Goal: Information Seeking & Learning: Learn about a topic

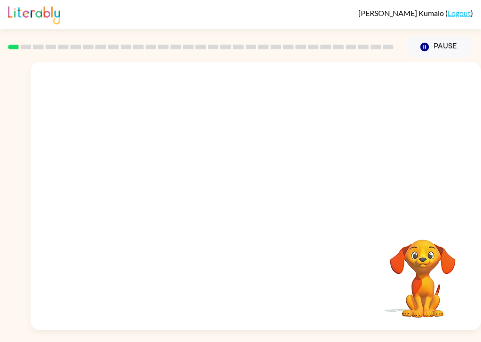
scroll to position [9, 0]
click at [259, 192] on icon "button" at bounding box center [255, 200] width 16 height 16
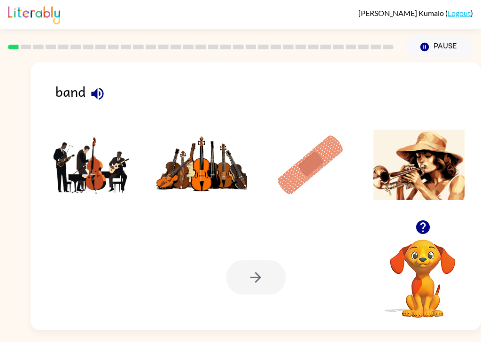
click at [99, 165] on img at bounding box center [92, 165] width 91 height 70
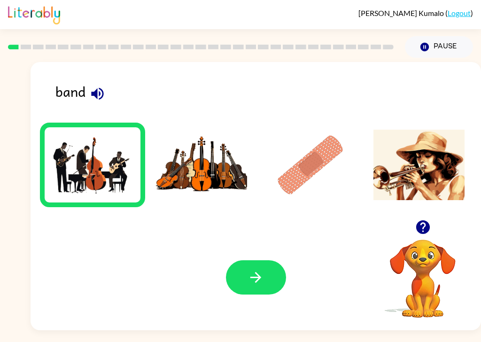
click at [276, 276] on button "button" at bounding box center [256, 277] width 60 height 34
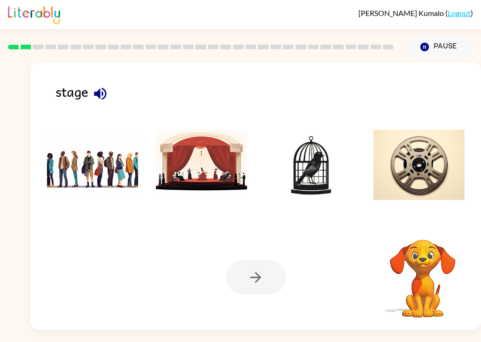
click at [226, 156] on img at bounding box center [201, 165] width 91 height 70
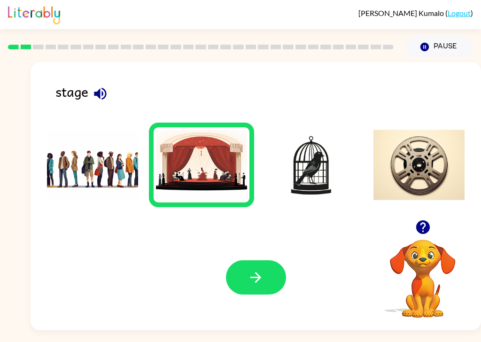
click at [255, 276] on icon "button" at bounding box center [255, 277] width 16 height 16
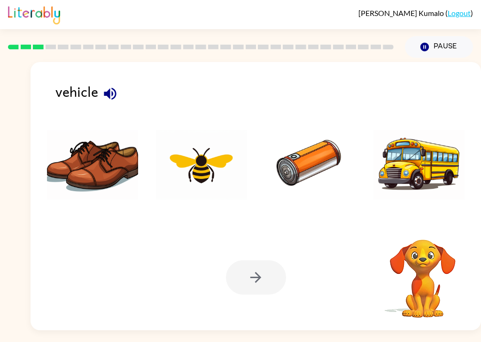
click at [421, 158] on img at bounding box center [418, 165] width 91 height 70
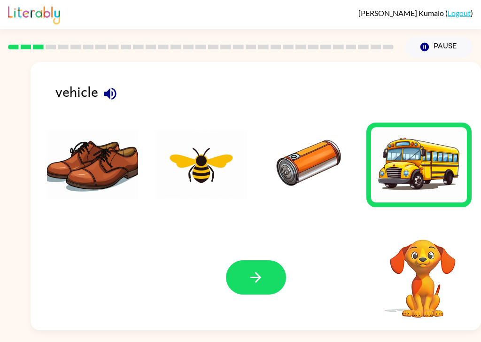
scroll to position [5, 0]
click at [272, 280] on button "button" at bounding box center [256, 277] width 60 height 34
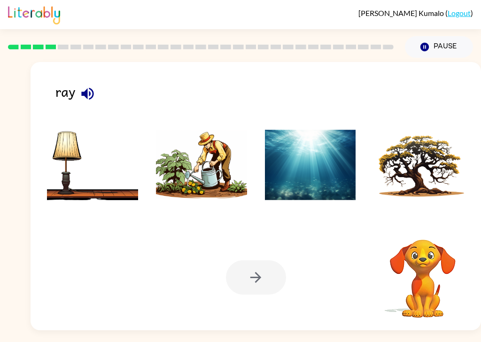
click at [330, 166] on img at bounding box center [310, 165] width 91 height 70
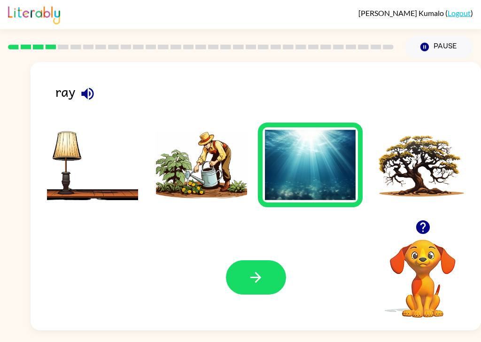
click at [259, 277] on icon "button" at bounding box center [255, 277] width 11 height 11
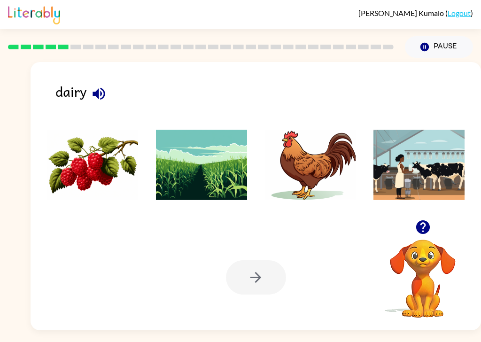
click at [100, 87] on icon "button" at bounding box center [98, 93] width 12 height 12
click at [109, 146] on img at bounding box center [92, 165] width 91 height 70
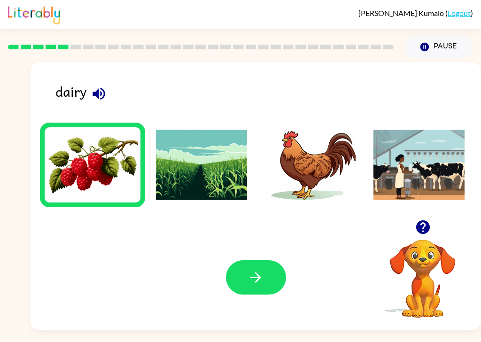
click at [259, 282] on icon "button" at bounding box center [255, 277] width 16 height 16
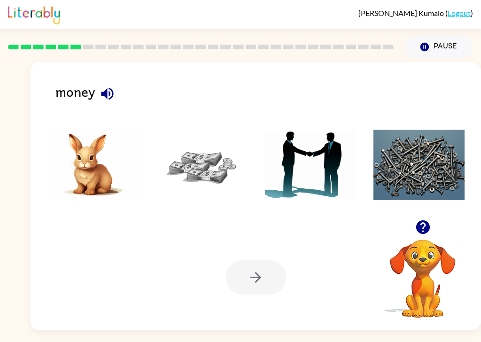
click at [109, 87] on icon "button" at bounding box center [107, 93] width 12 height 12
click at [203, 160] on img at bounding box center [201, 165] width 91 height 70
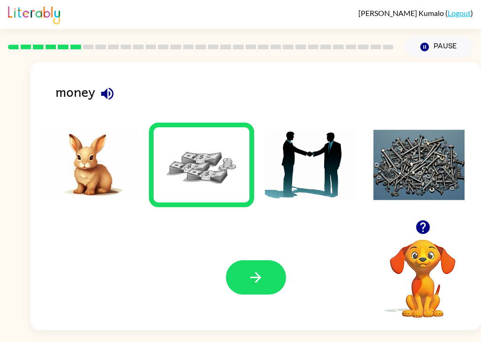
click at [264, 273] on button "button" at bounding box center [256, 277] width 60 height 34
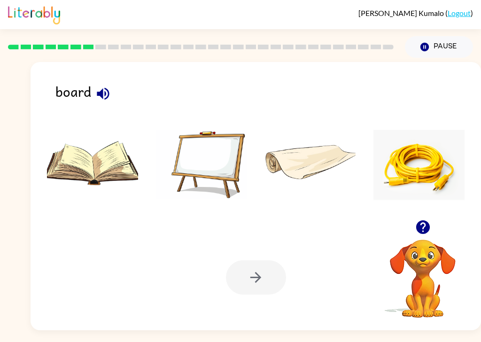
click at [101, 88] on icon "button" at bounding box center [103, 93] width 12 height 12
click at [194, 147] on img at bounding box center [201, 165] width 91 height 70
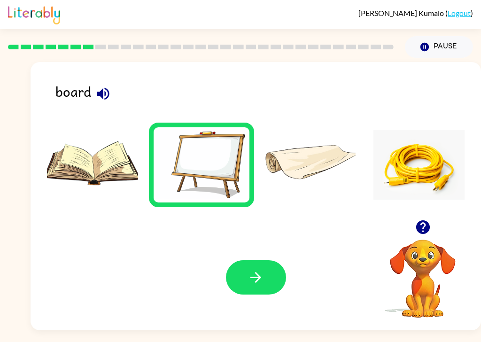
scroll to position [3, 0]
click at [258, 282] on icon "button" at bounding box center [255, 277] width 16 height 16
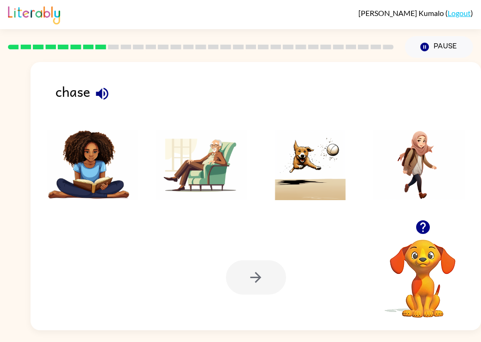
click at [100, 88] on icon "button" at bounding box center [102, 93] width 12 height 12
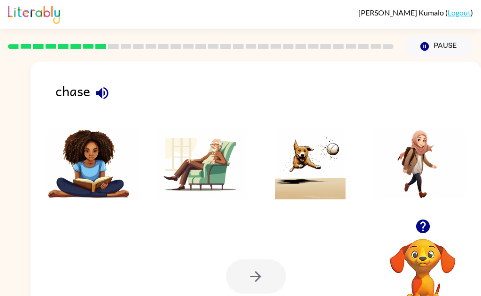
click at [326, 166] on img at bounding box center [310, 164] width 91 height 70
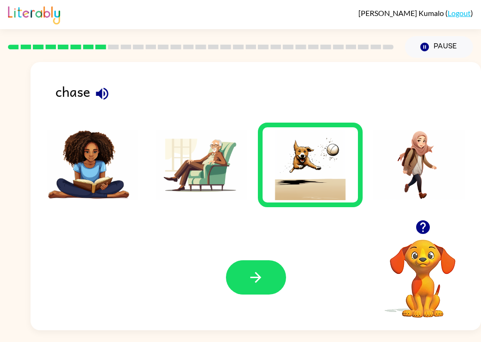
scroll to position [8, 0]
click at [264, 272] on button "button" at bounding box center [256, 277] width 60 height 34
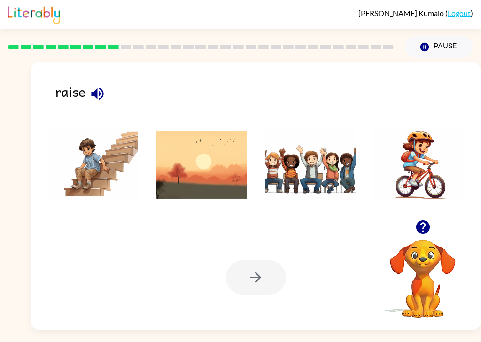
click at [89, 82] on button "button" at bounding box center [97, 94] width 24 height 24
click at [331, 166] on img at bounding box center [310, 165] width 91 height 70
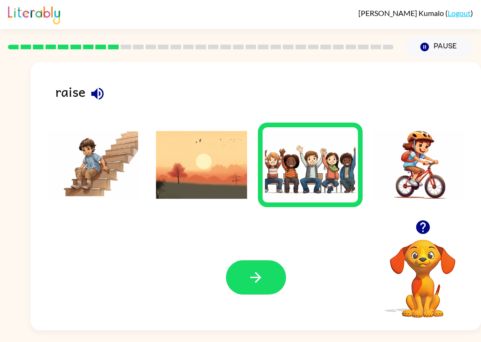
scroll to position [13, 0]
click at [223, 156] on img at bounding box center [201, 165] width 91 height 70
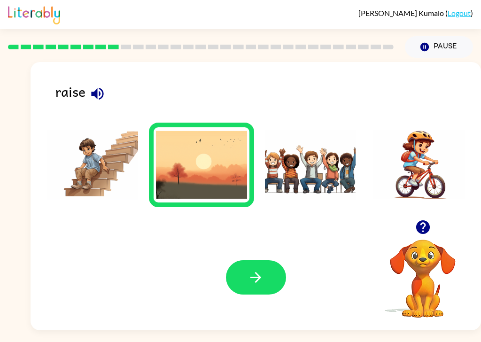
click at [262, 276] on icon "button" at bounding box center [255, 277] width 16 height 16
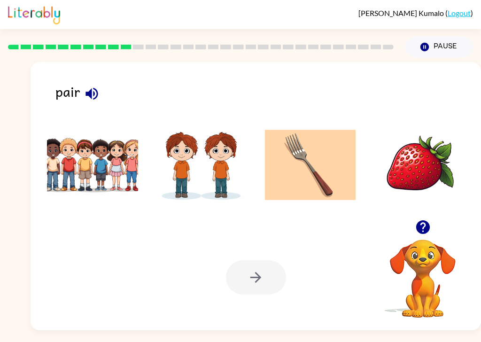
click at [91, 87] on icon "button" at bounding box center [91, 93] width 12 height 12
click at [95, 145] on img at bounding box center [92, 165] width 91 height 70
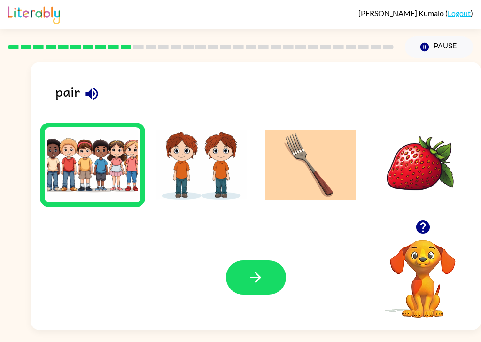
click at [251, 269] on icon "button" at bounding box center [255, 277] width 16 height 16
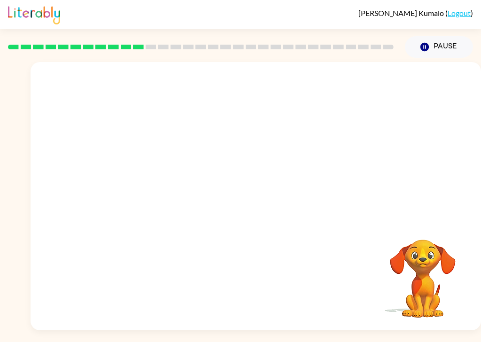
click at [389, 75] on video "Your browser must support playing .mp4 files to use Literably. Please try using…" at bounding box center [256, 141] width 450 height 158
click at [376, 66] on video "Your browser must support playing .mp4 files to use Literably. Please try using…" at bounding box center [256, 141] width 450 height 158
click at [252, 192] on icon "button" at bounding box center [255, 200] width 16 height 16
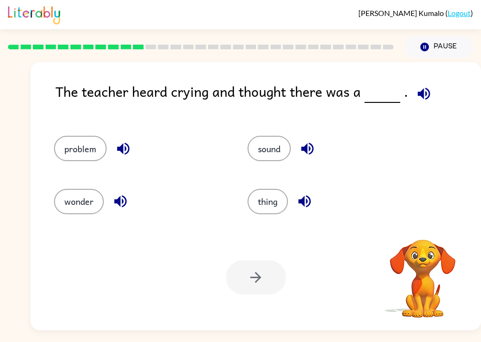
click at [420, 87] on icon "button" at bounding box center [423, 93] width 12 height 12
click at [306, 144] on icon "button" at bounding box center [307, 148] width 16 height 16
click at [307, 197] on icon "button" at bounding box center [304, 201] width 16 height 16
click at [129, 198] on button "button" at bounding box center [120, 201] width 24 height 24
click at [120, 195] on icon "button" at bounding box center [120, 201] width 12 height 12
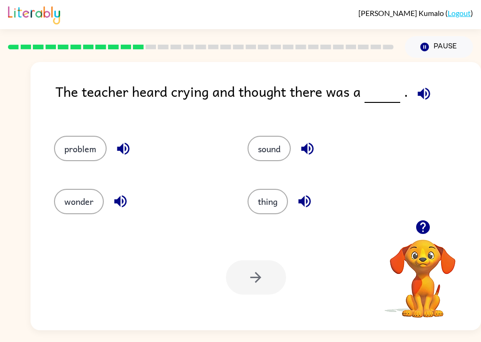
click at [130, 140] on icon "button" at bounding box center [123, 148] width 16 height 16
click at [80, 136] on button "problem" at bounding box center [80, 148] width 53 height 25
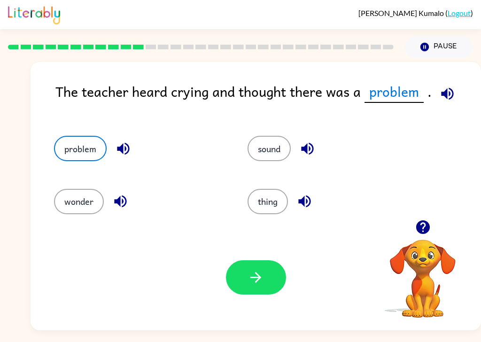
click at [452, 85] on icon "button" at bounding box center [447, 93] width 16 height 16
click at [256, 269] on icon "button" at bounding box center [255, 277] width 16 height 16
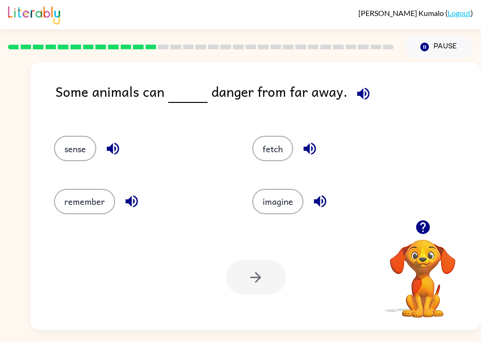
click at [364, 87] on icon "button" at bounding box center [363, 93] width 12 height 12
click at [318, 137] on button "button" at bounding box center [310, 149] width 24 height 24
click at [325, 195] on icon "button" at bounding box center [320, 201] width 12 height 12
click at [110, 143] on icon "button" at bounding box center [113, 149] width 12 height 12
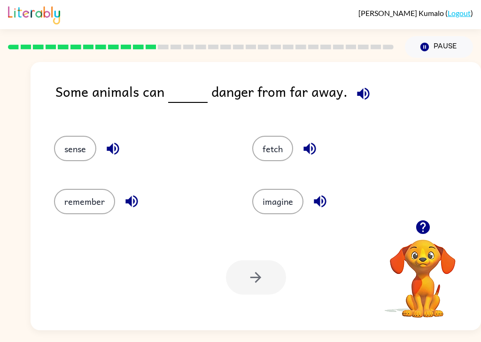
click at [133, 195] on icon "button" at bounding box center [131, 201] width 12 height 12
click at [360, 87] on icon "button" at bounding box center [363, 93] width 12 height 12
click at [310, 140] on icon "button" at bounding box center [309, 148] width 16 height 16
click at [325, 193] on icon "button" at bounding box center [320, 201] width 16 height 16
click at [106, 140] on icon "button" at bounding box center [113, 148] width 16 height 16
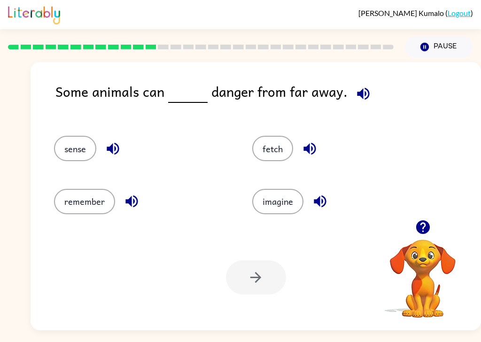
click at [133, 193] on icon "button" at bounding box center [131, 201] width 16 height 16
click at [276, 136] on button "fetch" at bounding box center [272, 148] width 41 height 25
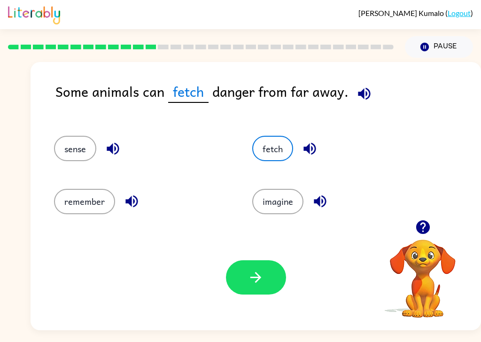
click at [368, 85] on icon "button" at bounding box center [364, 93] width 16 height 16
click at [266, 266] on button "button" at bounding box center [256, 277] width 60 height 34
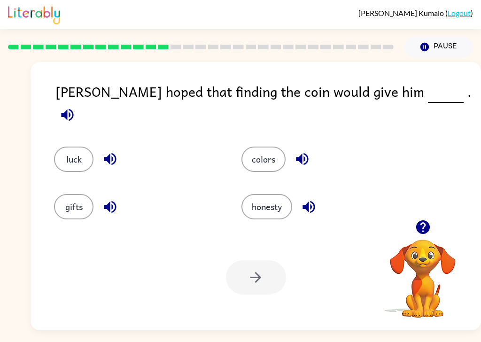
scroll to position [17, 0]
click at [76, 107] on icon "button" at bounding box center [67, 115] width 16 height 16
click at [79, 146] on button "luck" at bounding box center [73, 158] width 39 height 25
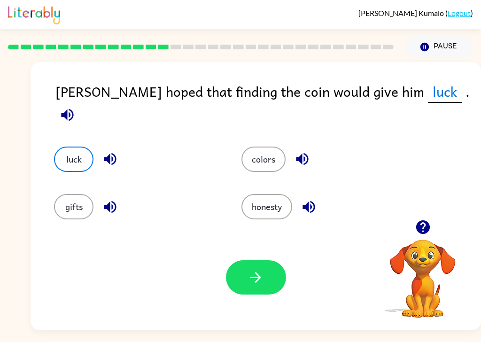
click at [108, 153] on icon "button" at bounding box center [110, 159] width 12 height 12
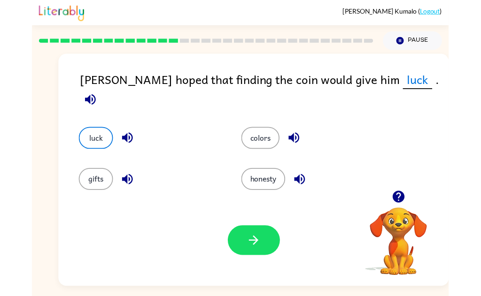
scroll to position [23, 0]
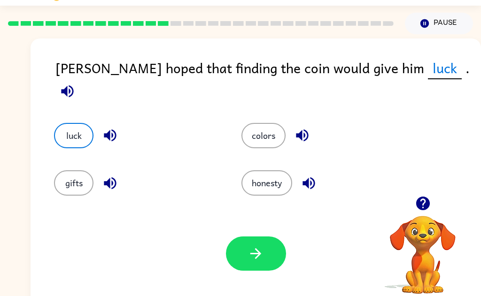
click at [65, 123] on button "luck" at bounding box center [73, 135] width 39 height 25
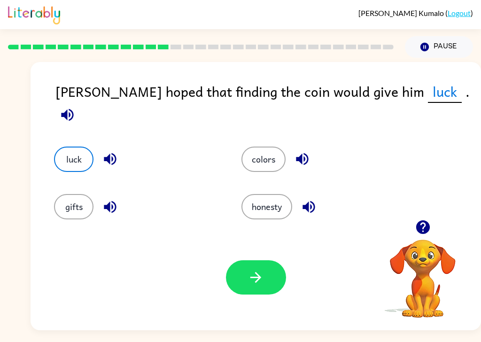
scroll to position [11, 0]
click at [267, 279] on button "button" at bounding box center [256, 277] width 60 height 34
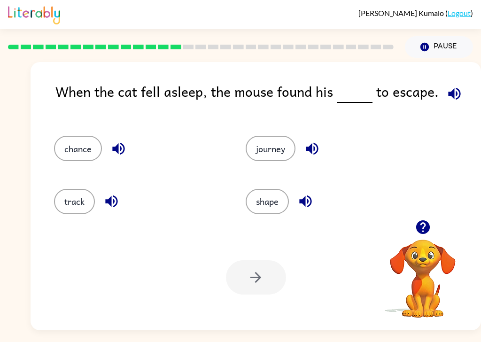
click at [458, 85] on icon "button" at bounding box center [454, 93] width 16 height 16
click at [128, 147] on button "button" at bounding box center [119, 149] width 24 height 24
click at [115, 140] on icon "button" at bounding box center [118, 148] width 16 height 16
click at [114, 195] on icon "button" at bounding box center [111, 201] width 12 height 12
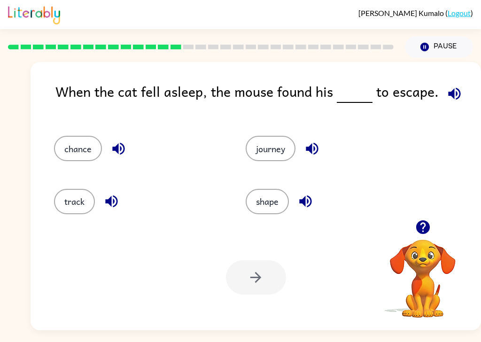
click at [121, 143] on icon "button" at bounding box center [118, 149] width 12 height 12
click at [114, 207] on icon "button" at bounding box center [111, 201] width 16 height 16
click at [324, 149] on button "button" at bounding box center [312, 149] width 24 height 24
click at [308, 207] on icon "button" at bounding box center [305, 201] width 16 height 16
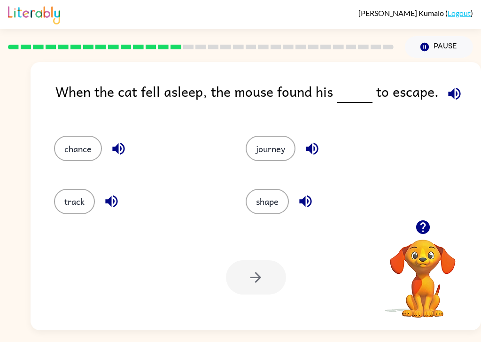
click at [119, 149] on icon "button" at bounding box center [118, 148] width 16 height 16
click at [78, 140] on button "chance" at bounding box center [78, 148] width 48 height 25
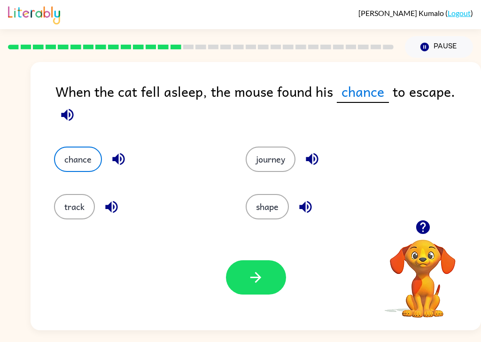
click at [252, 276] on icon "button" at bounding box center [255, 277] width 16 height 16
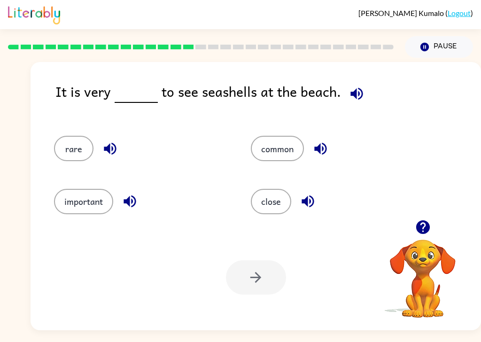
click at [359, 89] on icon "button" at bounding box center [356, 93] width 16 height 16
click at [115, 143] on icon "button" at bounding box center [110, 149] width 12 height 12
click at [137, 199] on icon "button" at bounding box center [130, 201] width 16 height 16
click at [312, 137] on button "button" at bounding box center [320, 149] width 24 height 24
click at [306, 201] on icon "button" at bounding box center [307, 201] width 16 height 16
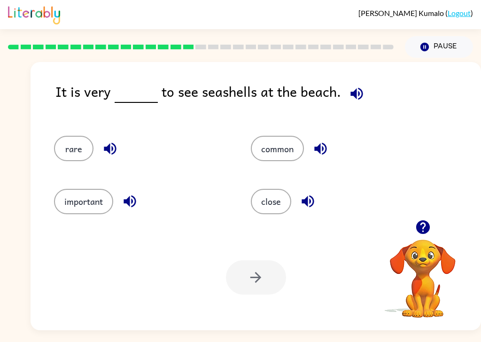
click at [277, 191] on button "close" at bounding box center [271, 201] width 40 height 25
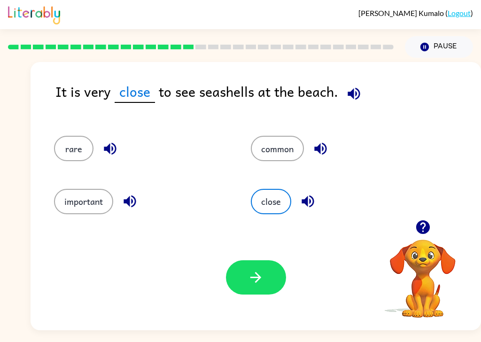
scroll to position [20, 0]
click at [261, 269] on icon "button" at bounding box center [255, 277] width 16 height 16
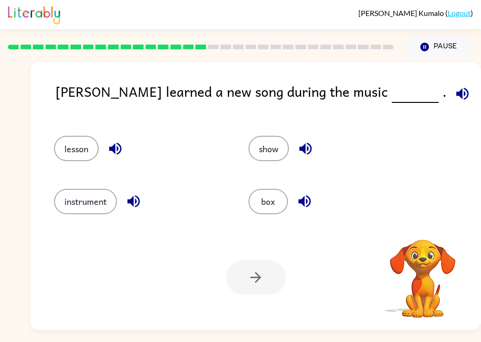
click at [454, 85] on icon "button" at bounding box center [462, 93] width 16 height 16
click at [115, 140] on icon "button" at bounding box center [115, 148] width 16 height 16
click at [87, 136] on button "lesson" at bounding box center [76, 148] width 45 height 25
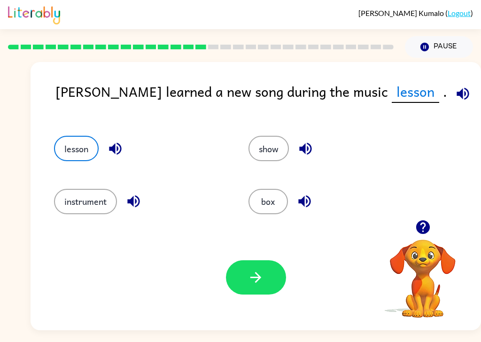
click at [247, 277] on button "button" at bounding box center [256, 277] width 60 height 34
click at [266, 263] on div at bounding box center [256, 277] width 60 height 34
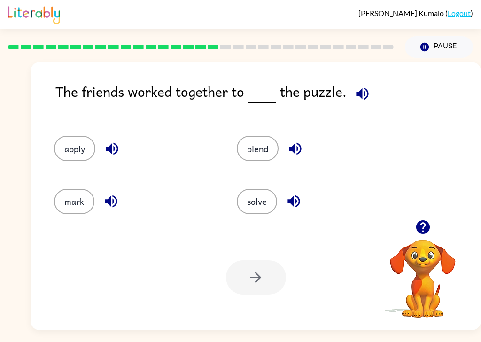
click at [362, 87] on icon "button" at bounding box center [362, 93] width 12 height 12
click at [305, 192] on div "solve" at bounding box center [317, 201] width 161 height 25
click at [294, 193] on icon "button" at bounding box center [293, 201] width 16 height 16
click at [256, 189] on button "solve" at bounding box center [257, 201] width 40 height 25
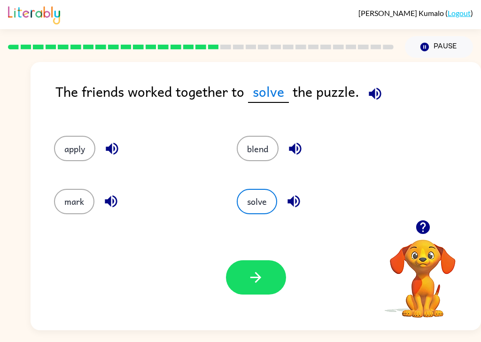
click at [266, 264] on button "button" at bounding box center [256, 277] width 60 height 34
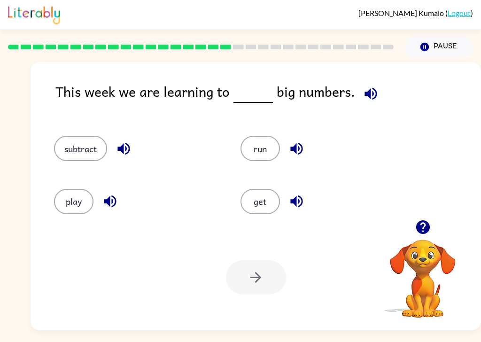
click at [366, 87] on icon "button" at bounding box center [370, 93] width 12 height 12
click at [303, 193] on icon "button" at bounding box center [296, 201] width 16 height 16
click at [298, 137] on button "button" at bounding box center [296, 149] width 24 height 24
click at [130, 140] on icon "button" at bounding box center [123, 148] width 16 height 16
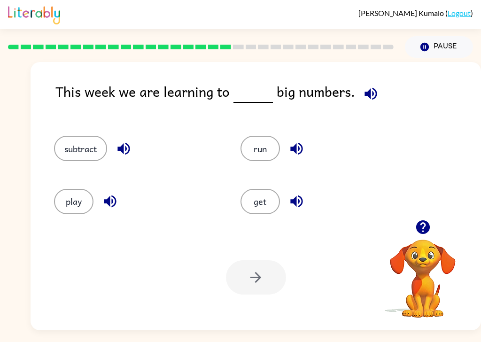
click at [117, 193] on icon "button" at bounding box center [110, 201] width 16 height 16
click at [83, 136] on button "subtract" at bounding box center [80, 148] width 53 height 25
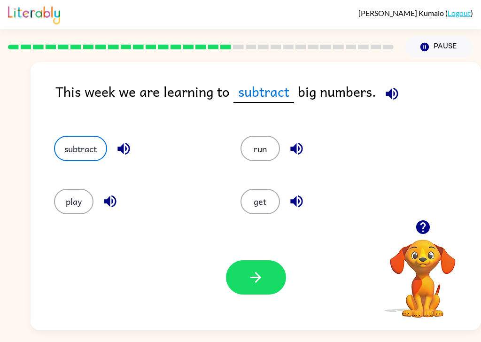
click at [260, 269] on icon "button" at bounding box center [255, 277] width 16 height 16
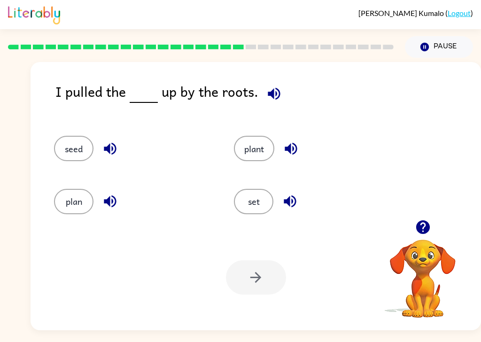
click at [298, 138] on div "plant" at bounding box center [313, 148] width 158 height 25
click at [296, 140] on icon "button" at bounding box center [291, 148] width 16 height 16
click at [296, 191] on button "button" at bounding box center [290, 201] width 24 height 24
click at [281, 82] on button "button" at bounding box center [274, 94] width 24 height 24
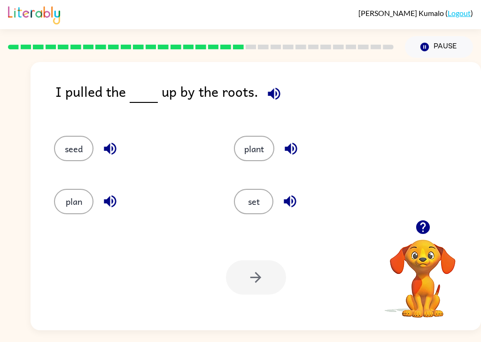
click at [271, 87] on icon "button" at bounding box center [274, 93] width 12 height 12
click at [258, 136] on button "plant" at bounding box center [254, 148] width 40 height 25
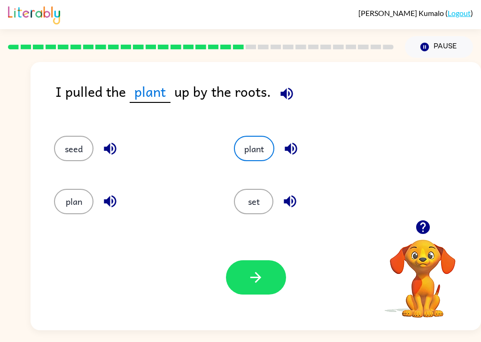
click at [257, 269] on icon "button" at bounding box center [255, 277] width 16 height 16
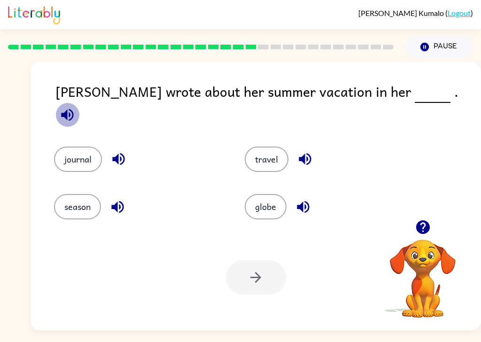
click at [76, 107] on icon "button" at bounding box center [67, 115] width 16 height 16
click at [271, 194] on button "globe" at bounding box center [266, 206] width 42 height 25
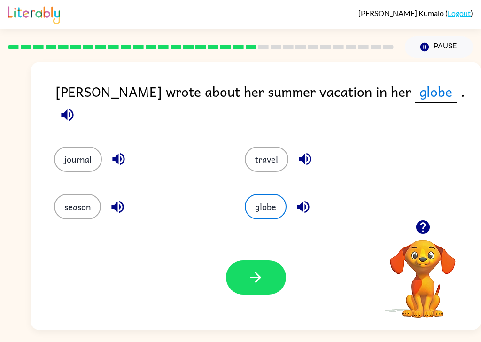
click at [309, 200] on icon "button" at bounding box center [303, 206] width 12 height 12
click at [314, 147] on button "button" at bounding box center [305, 159] width 24 height 24
click at [115, 153] on icon "button" at bounding box center [118, 159] width 12 height 12
click at [113, 195] on button "button" at bounding box center [118, 207] width 24 height 24
click at [110, 199] on icon "button" at bounding box center [117, 207] width 16 height 16
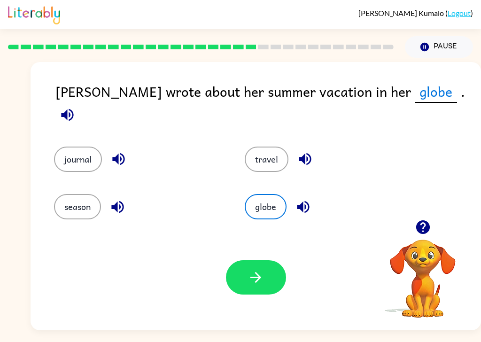
click at [301, 151] on icon "button" at bounding box center [305, 159] width 16 height 16
click at [272, 146] on button "travel" at bounding box center [267, 158] width 44 height 25
click at [257, 269] on icon "button" at bounding box center [255, 277] width 16 height 16
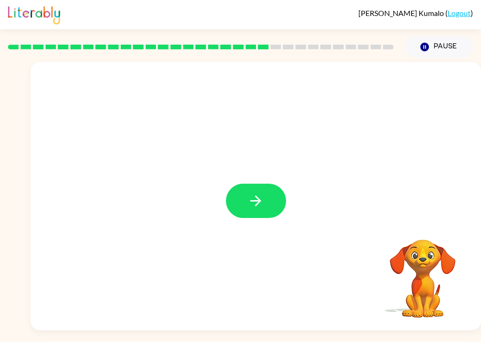
click at [247, 184] on button "button" at bounding box center [256, 201] width 60 height 34
click at [242, 184] on div at bounding box center [256, 201] width 60 height 34
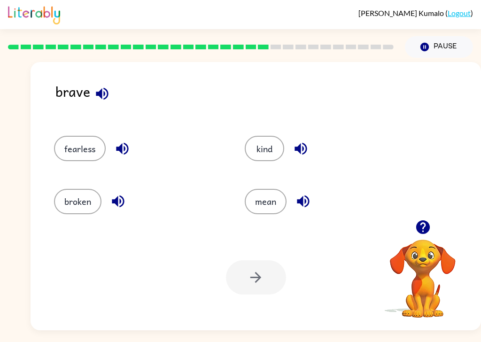
scroll to position [0, 0]
click at [104, 89] on icon "button" at bounding box center [102, 93] width 12 height 12
click at [125, 148] on icon "button" at bounding box center [122, 148] width 16 height 16
click at [122, 205] on icon "button" at bounding box center [118, 201] width 16 height 16
click at [306, 146] on icon "button" at bounding box center [300, 148] width 16 height 16
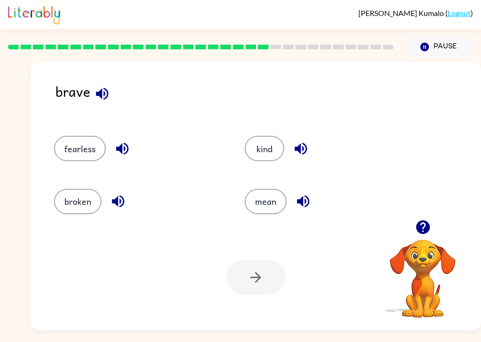
click at [302, 213] on button "button" at bounding box center [303, 201] width 24 height 24
click at [99, 208] on button "broken" at bounding box center [77, 201] width 47 height 25
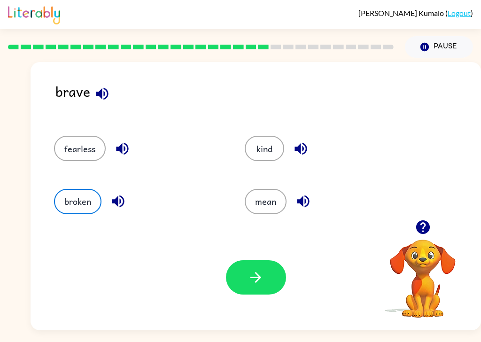
click at [126, 201] on icon "button" at bounding box center [118, 201] width 16 height 16
click at [76, 144] on button "fearless" at bounding box center [80, 148] width 52 height 25
click at [126, 153] on icon "button" at bounding box center [122, 148] width 16 height 16
click at [70, 146] on button "fearless" at bounding box center [80, 148] width 52 height 25
click at [259, 285] on icon "button" at bounding box center [255, 277] width 16 height 16
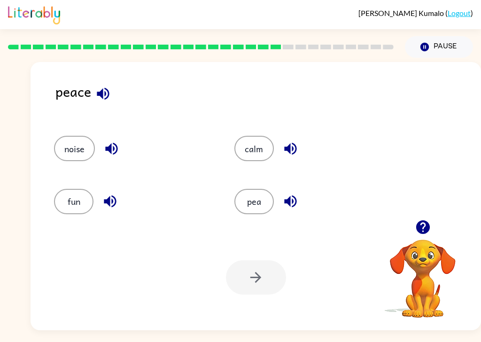
click at [103, 91] on icon "button" at bounding box center [103, 93] width 16 height 16
click at [117, 152] on icon "button" at bounding box center [111, 149] width 12 height 12
click at [107, 209] on icon "button" at bounding box center [110, 201] width 16 height 16
click at [114, 209] on icon "button" at bounding box center [110, 201] width 16 height 16
click at [115, 207] on icon "button" at bounding box center [110, 201] width 12 height 12
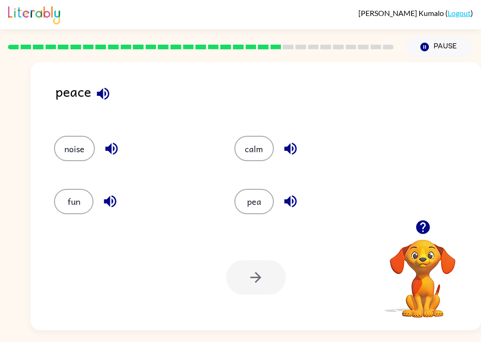
click at [108, 201] on icon "button" at bounding box center [110, 201] width 12 height 12
click at [292, 150] on icon "button" at bounding box center [290, 149] width 12 height 12
click at [292, 209] on icon "button" at bounding box center [290, 201] width 16 height 16
click at [250, 151] on button "calm" at bounding box center [253, 148] width 39 height 25
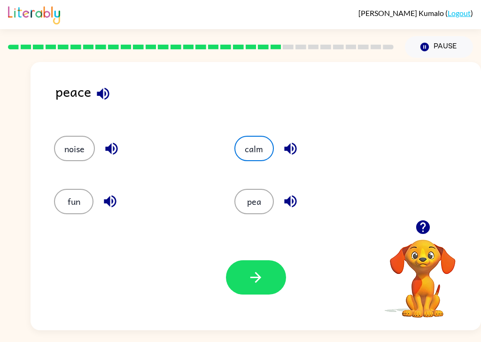
click at [263, 293] on button "button" at bounding box center [256, 277] width 60 height 34
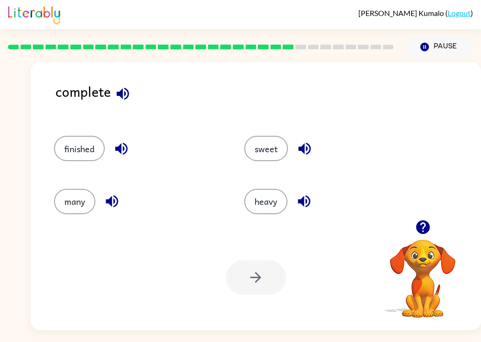
click at [127, 97] on icon "button" at bounding box center [122, 93] width 12 height 12
click at [128, 152] on icon "button" at bounding box center [121, 148] width 16 height 16
click at [116, 205] on icon "button" at bounding box center [112, 201] width 16 height 16
click at [79, 155] on button "finished" at bounding box center [79, 148] width 51 height 25
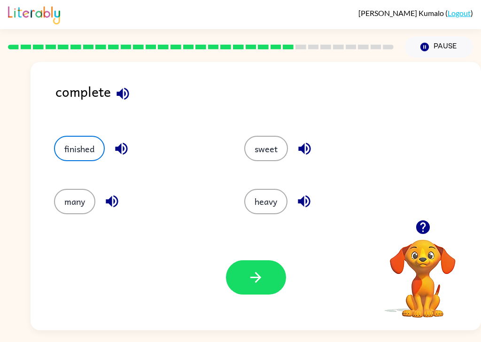
click at [236, 287] on button "button" at bounding box center [256, 277] width 60 height 34
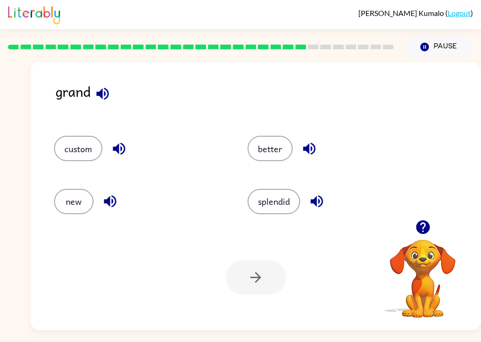
click at [101, 91] on icon "button" at bounding box center [102, 93] width 12 height 12
click at [120, 151] on icon "button" at bounding box center [119, 148] width 16 height 16
click at [110, 208] on icon "button" at bounding box center [110, 201] width 16 height 16
click at [309, 150] on icon "button" at bounding box center [309, 149] width 12 height 12
click at [322, 204] on icon "button" at bounding box center [316, 201] width 12 height 12
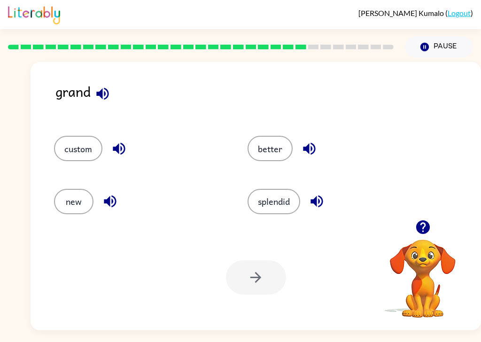
click at [279, 153] on button "better" at bounding box center [269, 148] width 45 height 25
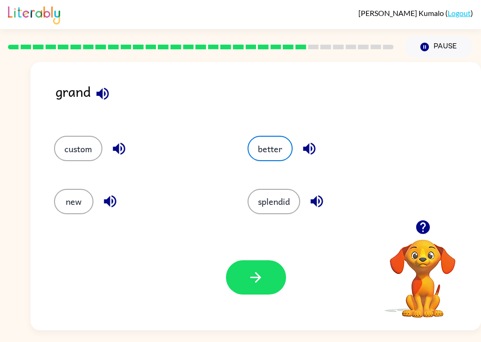
click at [266, 286] on button "button" at bounding box center [256, 277] width 60 height 34
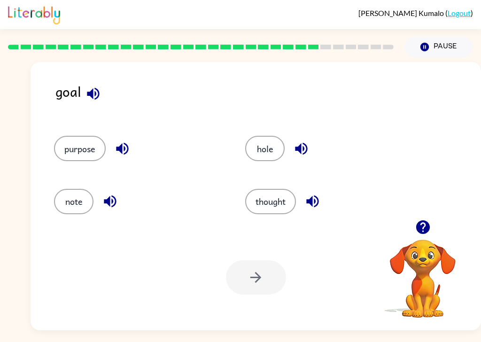
click at [103, 95] on button "button" at bounding box center [93, 94] width 24 height 24
click at [91, 94] on icon "button" at bounding box center [93, 93] width 12 height 12
click at [97, 92] on icon "button" at bounding box center [93, 93] width 16 height 16
click at [128, 150] on icon "button" at bounding box center [122, 149] width 12 height 12
click at [114, 204] on icon "button" at bounding box center [110, 201] width 16 height 16
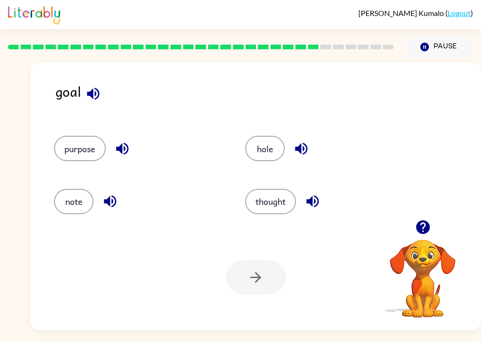
click at [312, 151] on button "button" at bounding box center [301, 149] width 24 height 24
click at [317, 199] on icon "button" at bounding box center [312, 201] width 16 height 16
click at [274, 189] on button "thought" at bounding box center [270, 201] width 51 height 25
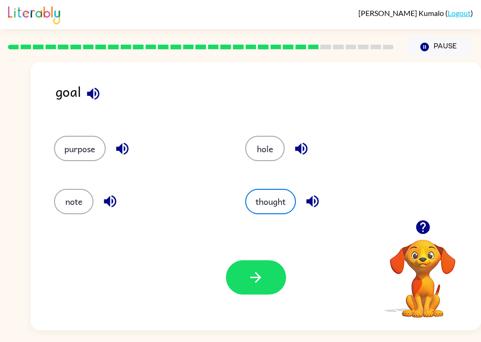
click at [260, 269] on icon "button" at bounding box center [255, 277] width 16 height 16
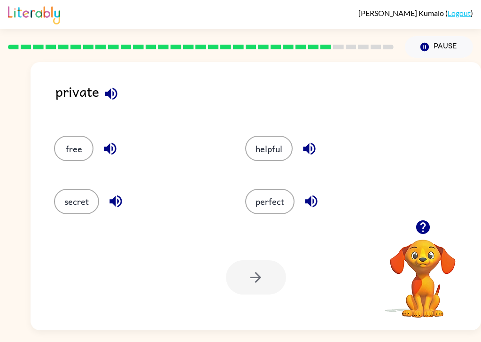
scroll to position [15, 0]
click at [102, 82] on button "button" at bounding box center [111, 94] width 24 height 24
click at [111, 140] on icon "button" at bounding box center [110, 148] width 16 height 16
click at [120, 194] on icon "button" at bounding box center [115, 201] width 16 height 16
click at [313, 141] on icon "button" at bounding box center [309, 148] width 16 height 16
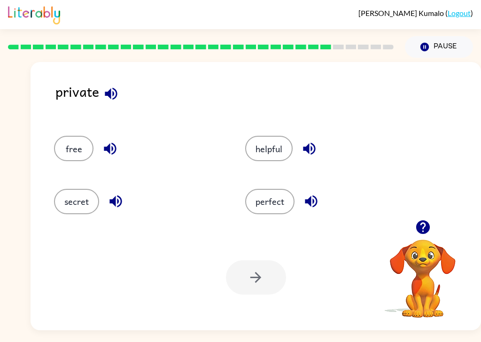
click at [320, 189] on button "button" at bounding box center [311, 201] width 24 height 24
click at [115, 195] on icon "button" at bounding box center [115, 201] width 12 height 12
click at [79, 195] on button "secret" at bounding box center [76, 201] width 45 height 25
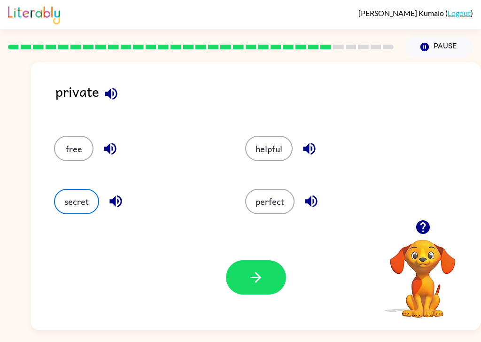
click at [255, 274] on icon "button" at bounding box center [255, 277] width 16 height 16
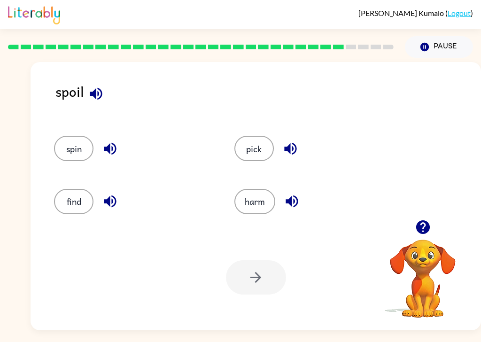
click at [94, 85] on icon "button" at bounding box center [96, 93] width 16 height 16
click at [113, 143] on icon "button" at bounding box center [110, 149] width 12 height 12
click at [115, 195] on icon "button" at bounding box center [110, 201] width 12 height 12
click at [295, 143] on icon "button" at bounding box center [290, 149] width 12 height 12
click at [300, 196] on button "button" at bounding box center [292, 201] width 24 height 24
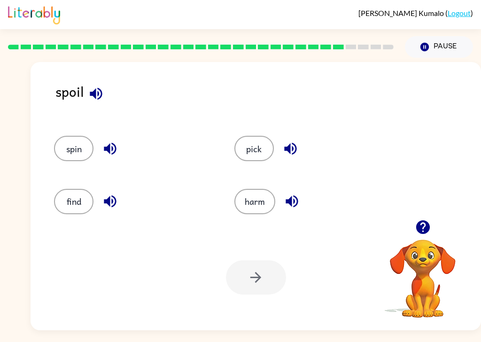
click at [263, 189] on button "harm" at bounding box center [254, 201] width 41 height 25
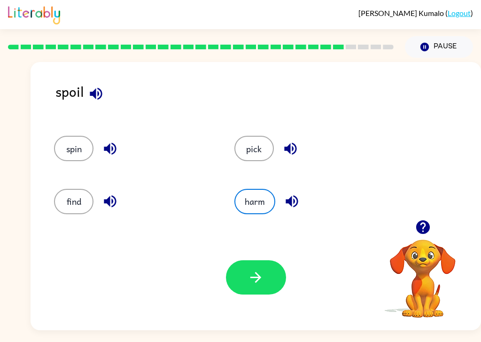
click at [268, 275] on button "button" at bounding box center [256, 277] width 60 height 34
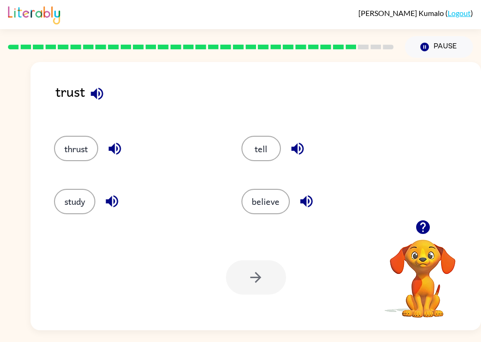
scroll to position [18, 0]
click at [97, 87] on icon "button" at bounding box center [97, 93] width 12 height 12
click at [122, 140] on icon "button" at bounding box center [115, 148] width 16 height 16
click at [115, 193] on icon "button" at bounding box center [112, 201] width 16 height 16
click at [298, 140] on icon "button" at bounding box center [297, 148] width 16 height 16
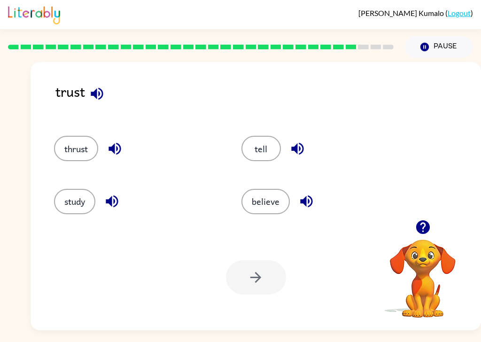
click at [313, 193] on icon "button" at bounding box center [306, 201] width 16 height 16
click at [100, 87] on icon "button" at bounding box center [97, 93] width 12 height 12
click at [118, 140] on icon "button" at bounding box center [115, 148] width 16 height 16
click at [480, 146] on div "trust thrust tell study believe Your browser must support playing .mp4 files to…" at bounding box center [256, 196] width 450 height 268
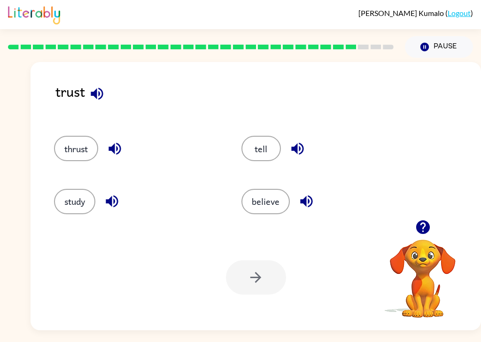
click at [117, 193] on icon "button" at bounding box center [112, 201] width 16 height 16
click at [83, 189] on button "study" at bounding box center [74, 201] width 41 height 25
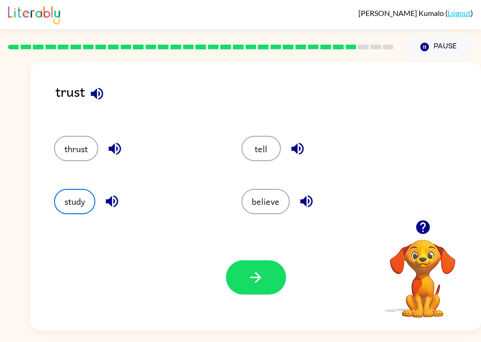
click at [248, 269] on icon "button" at bounding box center [255, 277] width 16 height 16
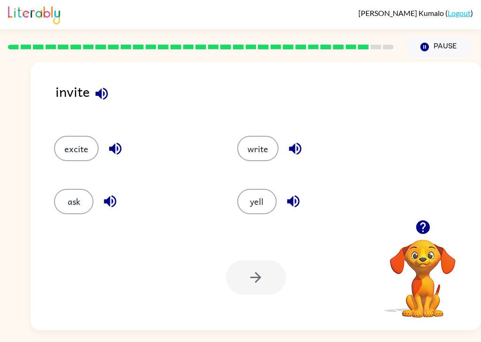
click at [103, 85] on icon "button" at bounding box center [101, 93] width 16 height 16
click at [124, 137] on button "button" at bounding box center [115, 149] width 24 height 24
click at [114, 193] on icon "button" at bounding box center [110, 201] width 16 height 16
click at [302, 140] on icon "button" at bounding box center [295, 148] width 16 height 16
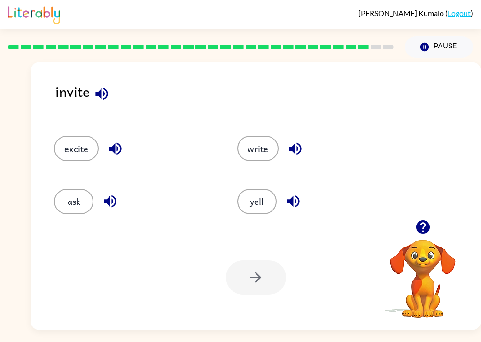
click at [304, 189] on div "yell" at bounding box center [317, 201] width 161 height 25
click at [302, 189] on button "button" at bounding box center [293, 201] width 24 height 24
click at [296, 193] on icon "button" at bounding box center [293, 201] width 16 height 16
click at [119, 189] on button "button" at bounding box center [110, 201] width 24 height 24
click at [73, 189] on button "ask" at bounding box center [73, 201] width 39 height 25
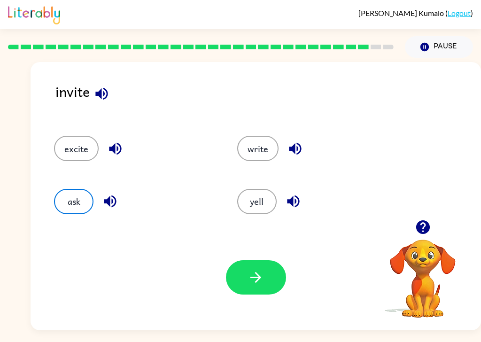
click at [251, 276] on button "button" at bounding box center [256, 277] width 60 height 34
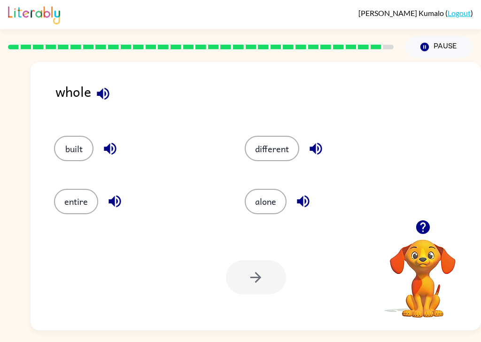
click at [103, 85] on icon "button" at bounding box center [103, 93] width 16 height 16
click at [111, 140] on icon "button" at bounding box center [110, 148] width 16 height 16
click at [118, 193] on icon "button" at bounding box center [115, 201] width 16 height 16
click at [321, 140] on icon "button" at bounding box center [315, 148] width 16 height 16
click at [311, 193] on icon "button" at bounding box center [303, 201] width 16 height 16
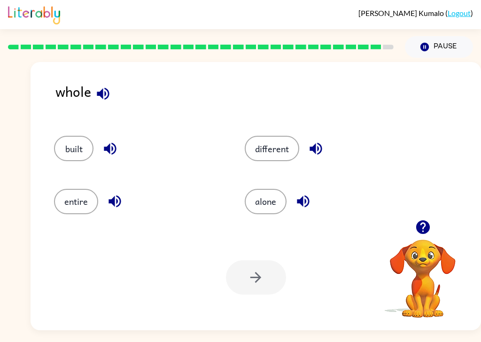
click at [116, 140] on icon "button" at bounding box center [110, 148] width 16 height 16
click at [68, 138] on button "built" at bounding box center [73, 148] width 39 height 25
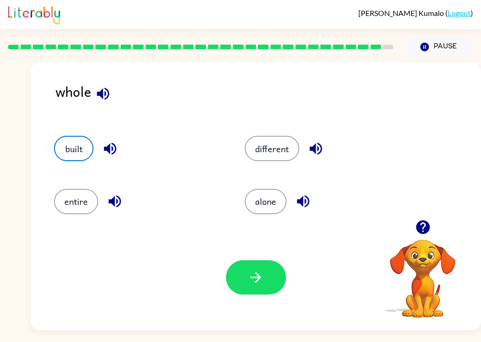
click at [269, 264] on button "button" at bounding box center [256, 277] width 60 height 34
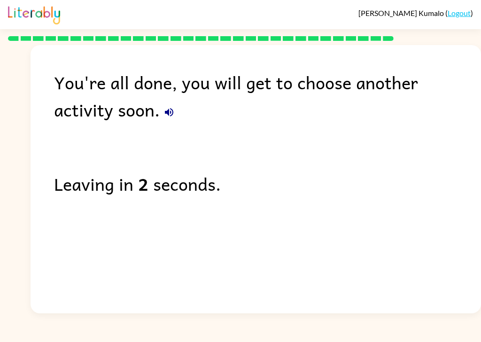
scroll to position [10, 0]
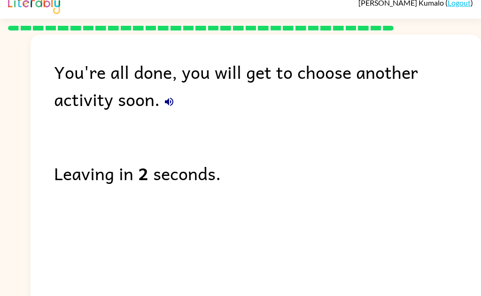
click at [160, 111] on button "button" at bounding box center [169, 101] width 19 height 19
